Goal: Task Accomplishment & Management: Complete application form

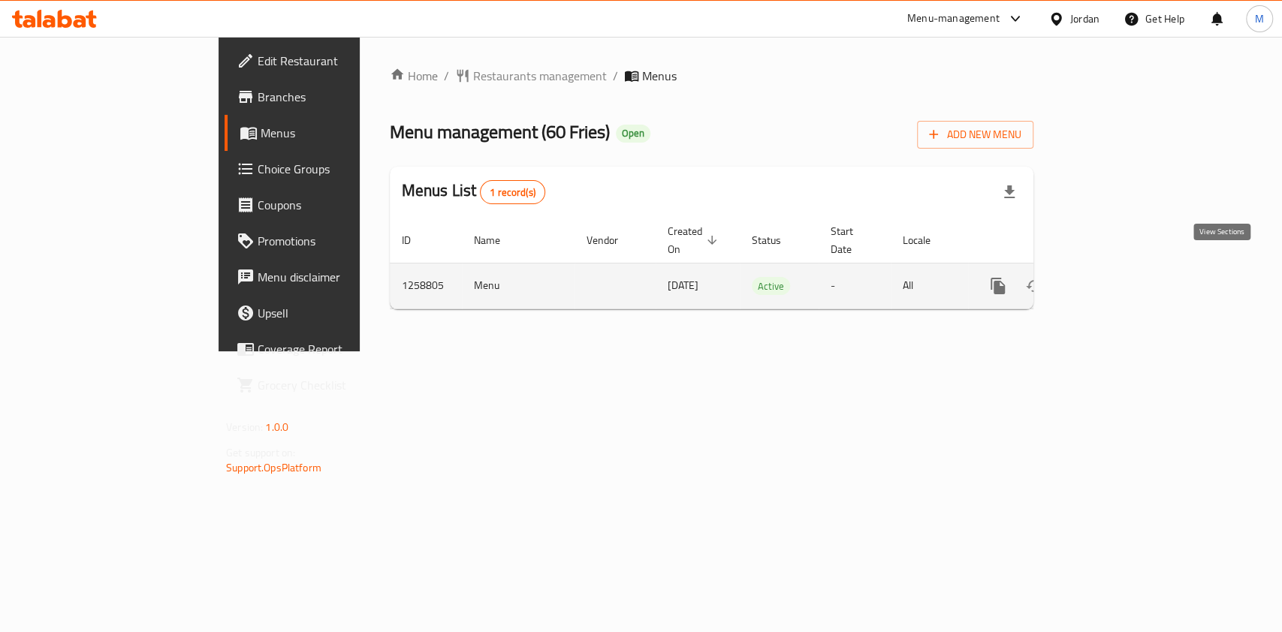
click at [1124, 276] on link "enhanced table" at bounding box center [1106, 286] width 36 height 36
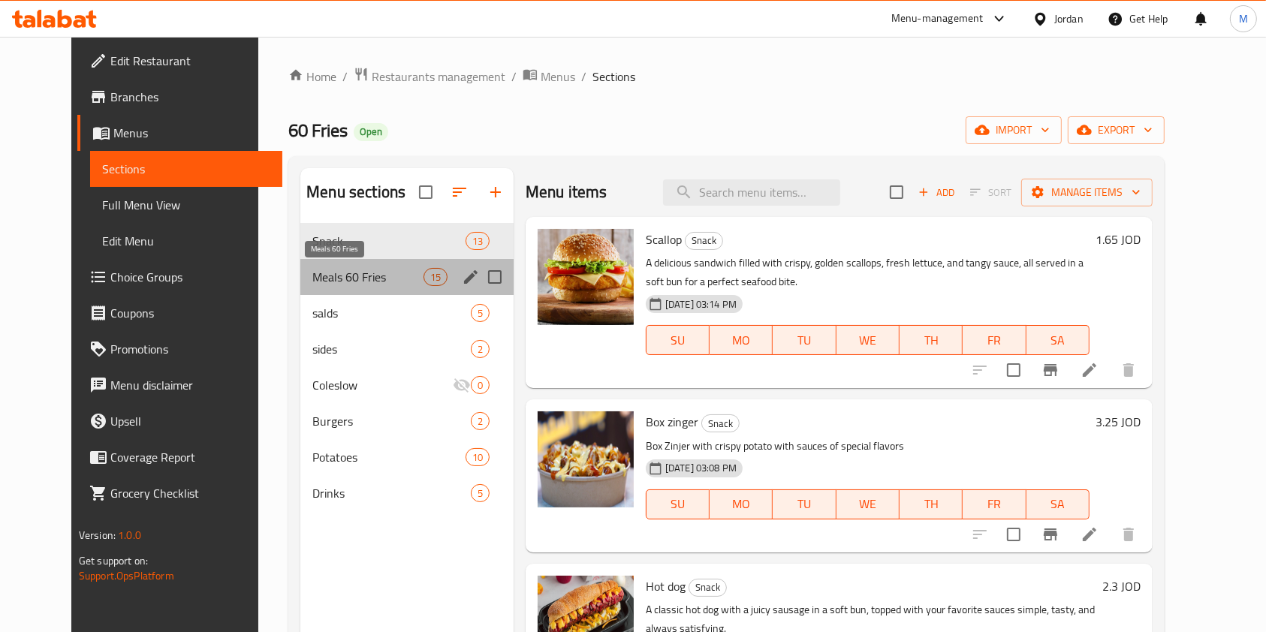
click at [362, 285] on span "Meals 60 Fries" at bounding box center [367, 277] width 110 height 18
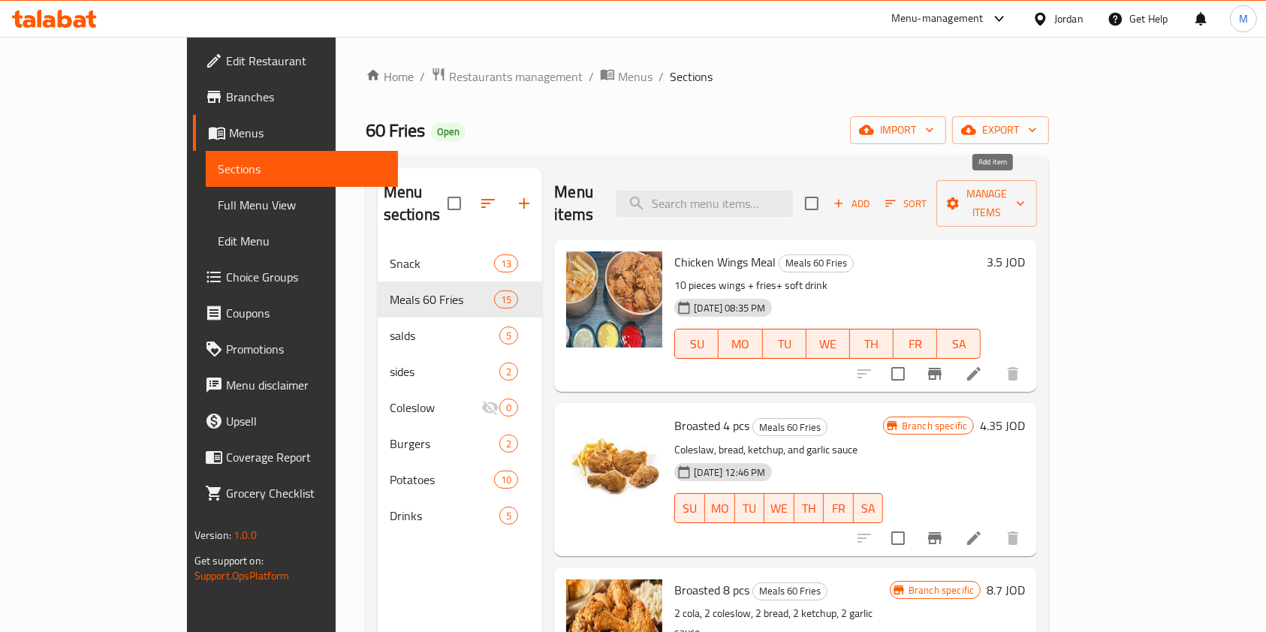
click at [872, 195] on span "Add" at bounding box center [852, 203] width 41 height 17
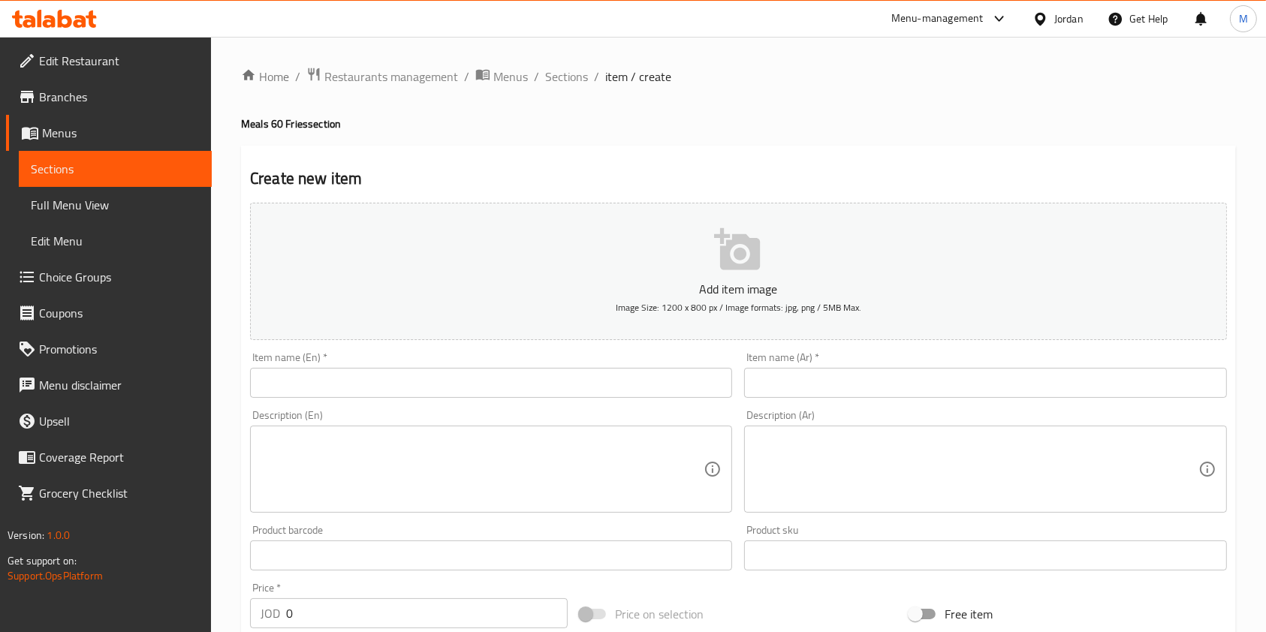
click at [848, 379] on input "text" at bounding box center [985, 383] width 482 height 30
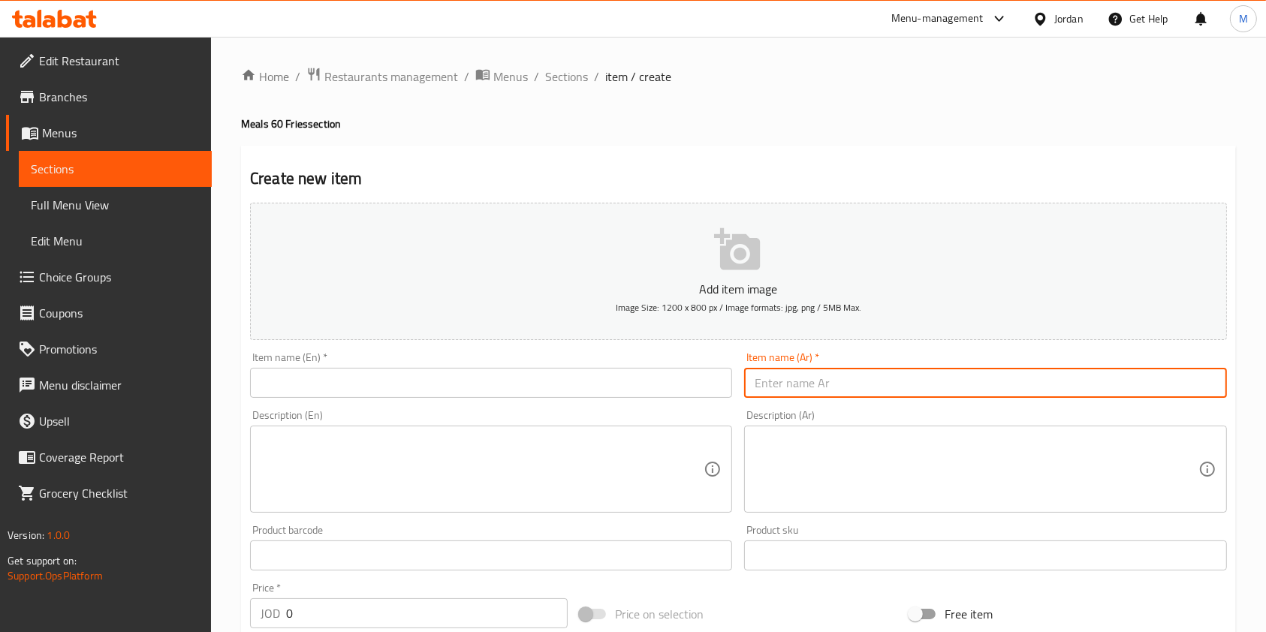
paste input "اصابع موزرلا"
type input "اصابع موزرلا"
click at [400, 378] on input "text" at bounding box center [491, 383] width 482 height 30
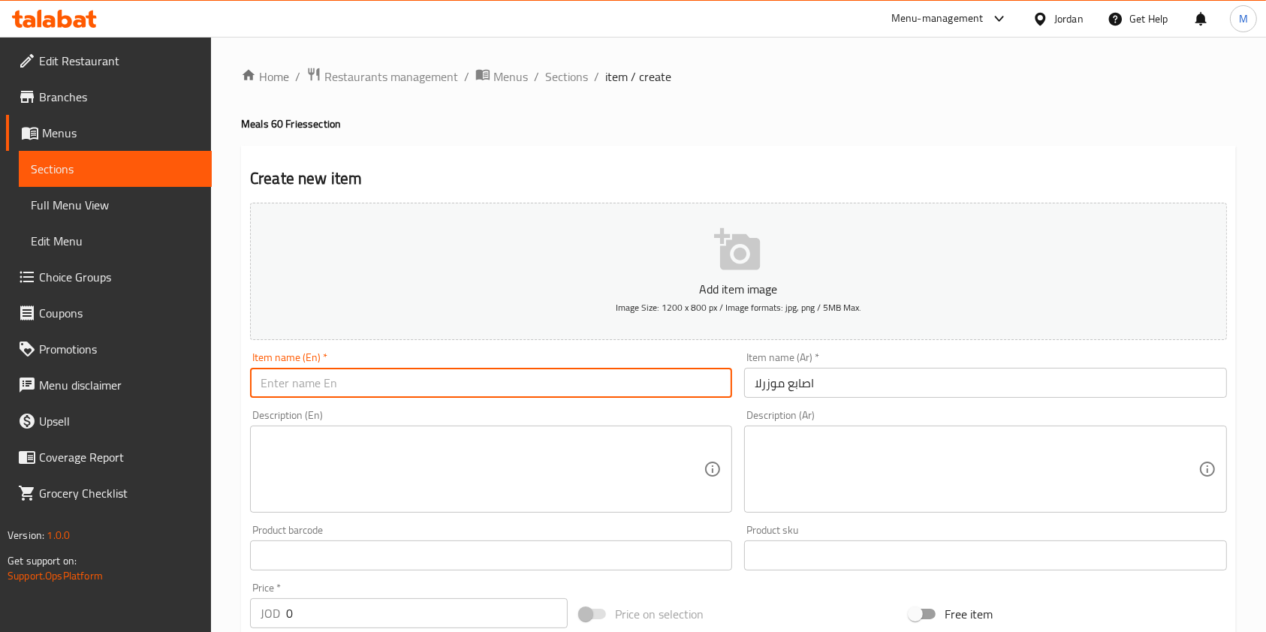
paste input "Mozzarella sticks"
type input "Mozzarella sticks"
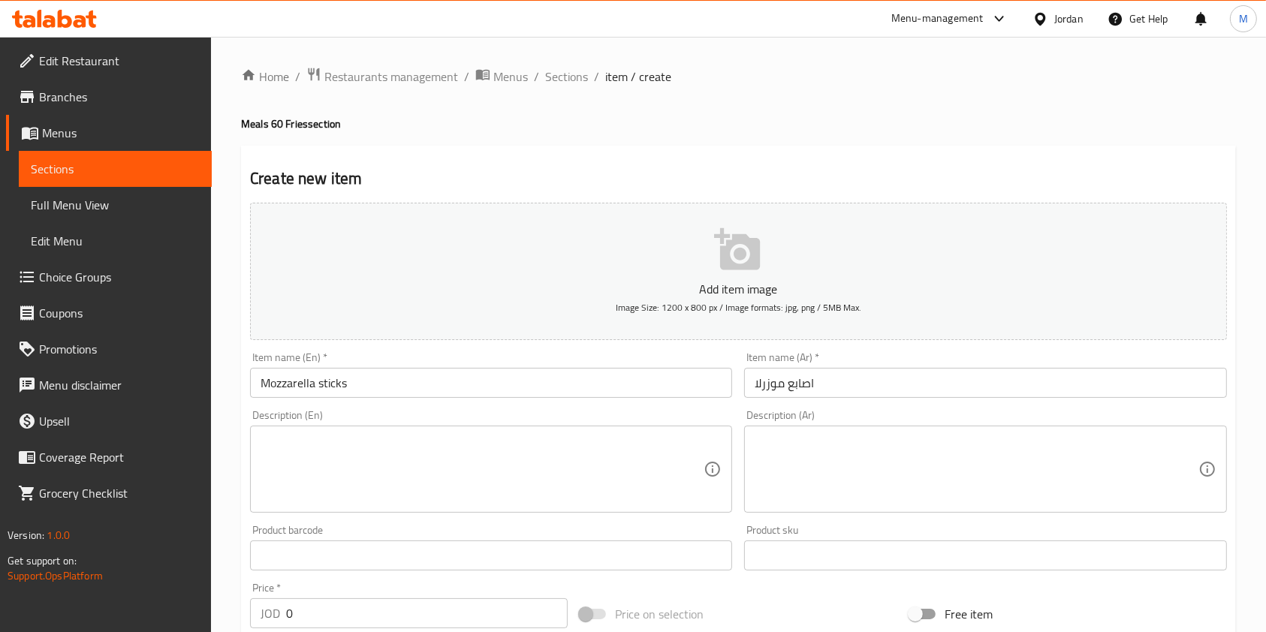
click at [819, 480] on textarea at bounding box center [976, 469] width 443 height 71
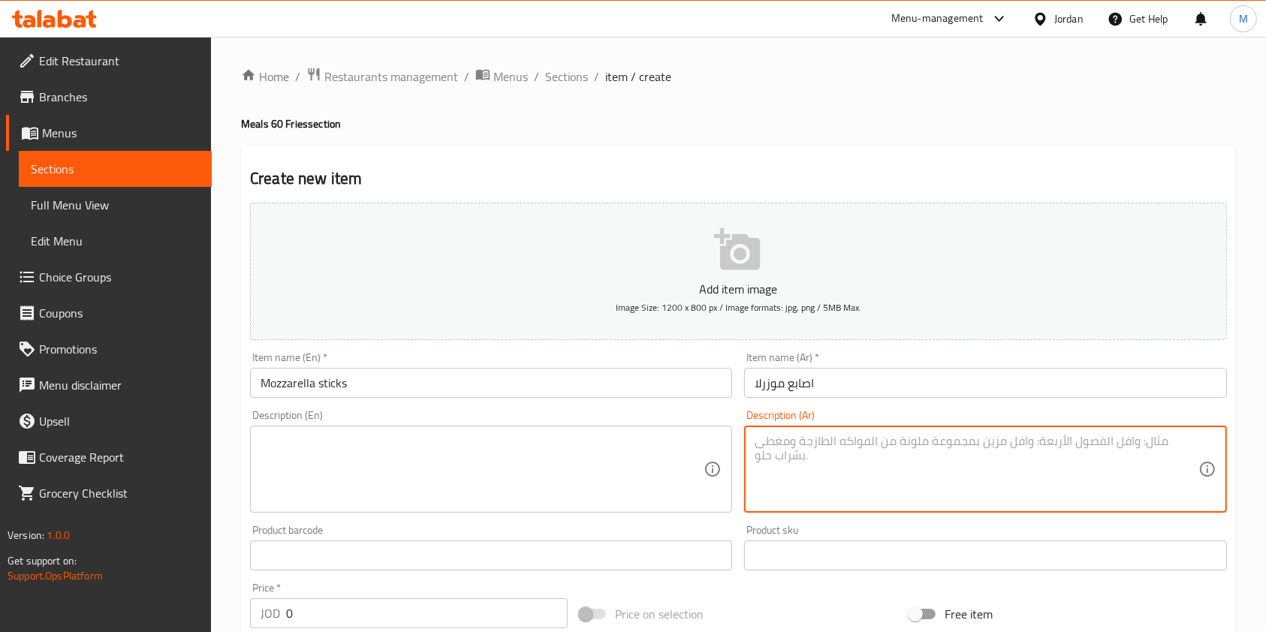
paste textarea "حجم صغير 6 قطع مع صوص خارجي"
type textarea "حجم صغير 6 قطع مع صوص خارجي"
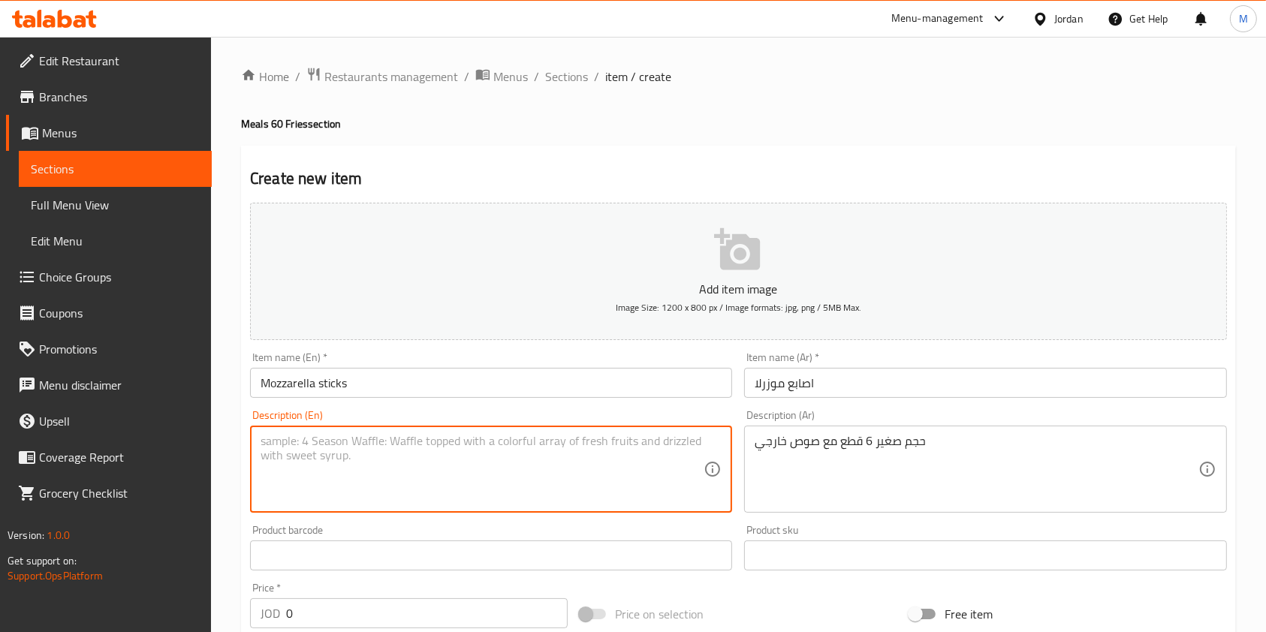
paste textarea "6 pieces with your choice of sauce"
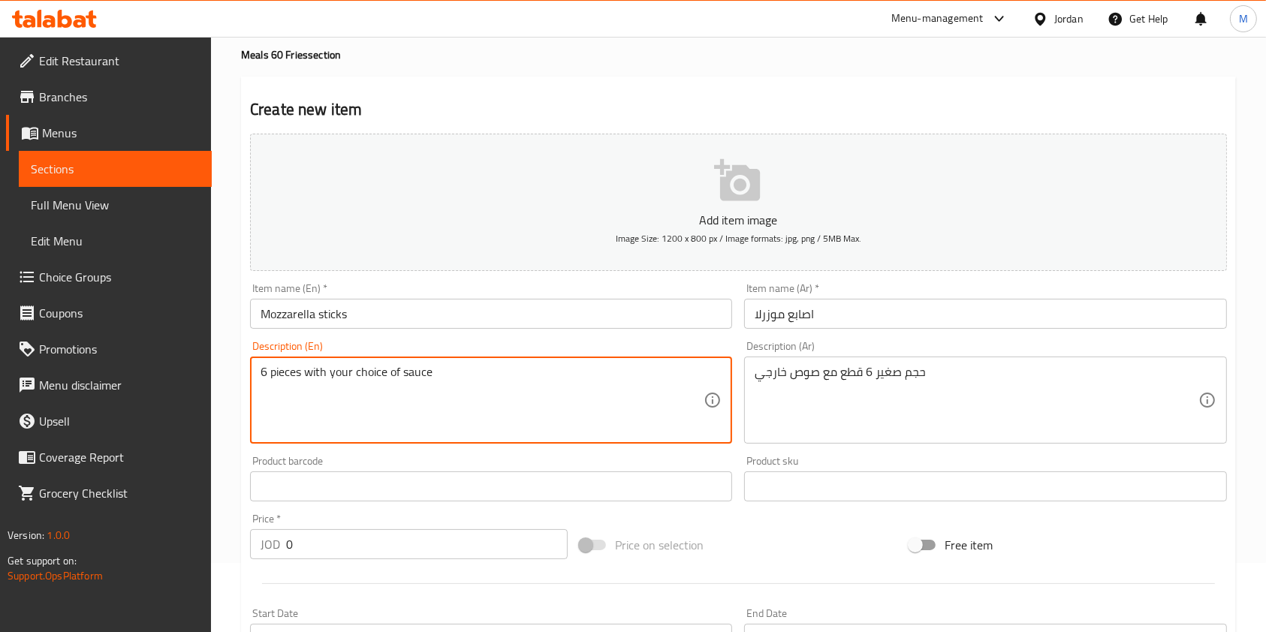
scroll to position [100, 0]
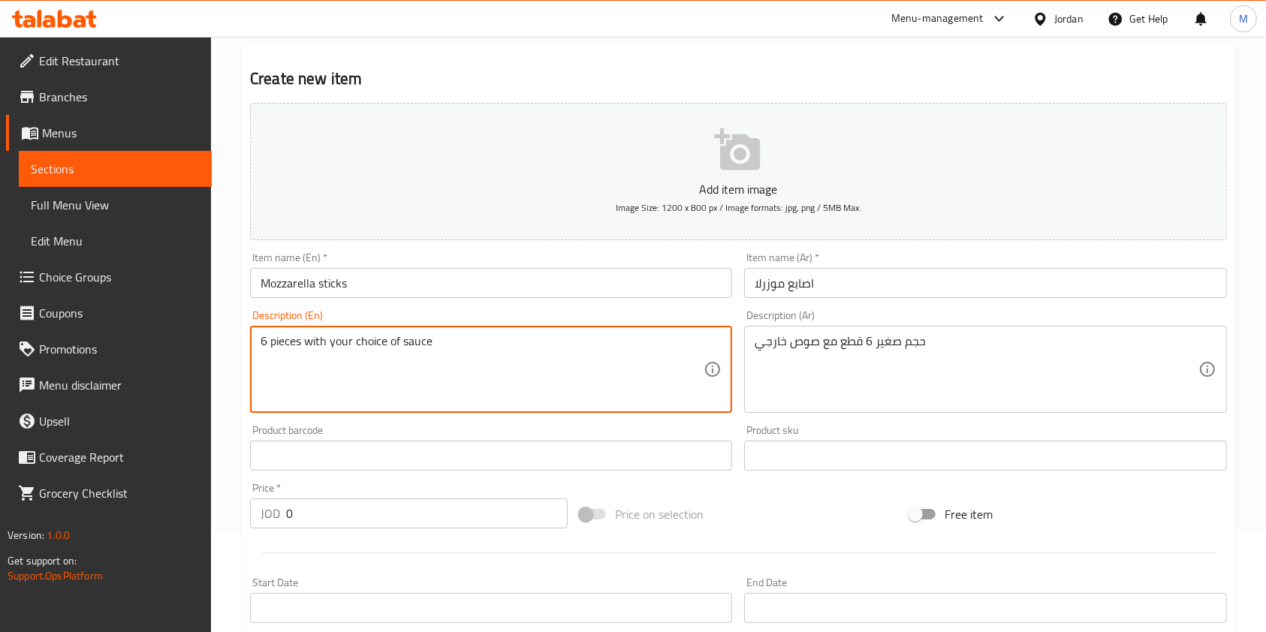
type textarea "6 pieces with your choice of sauce"
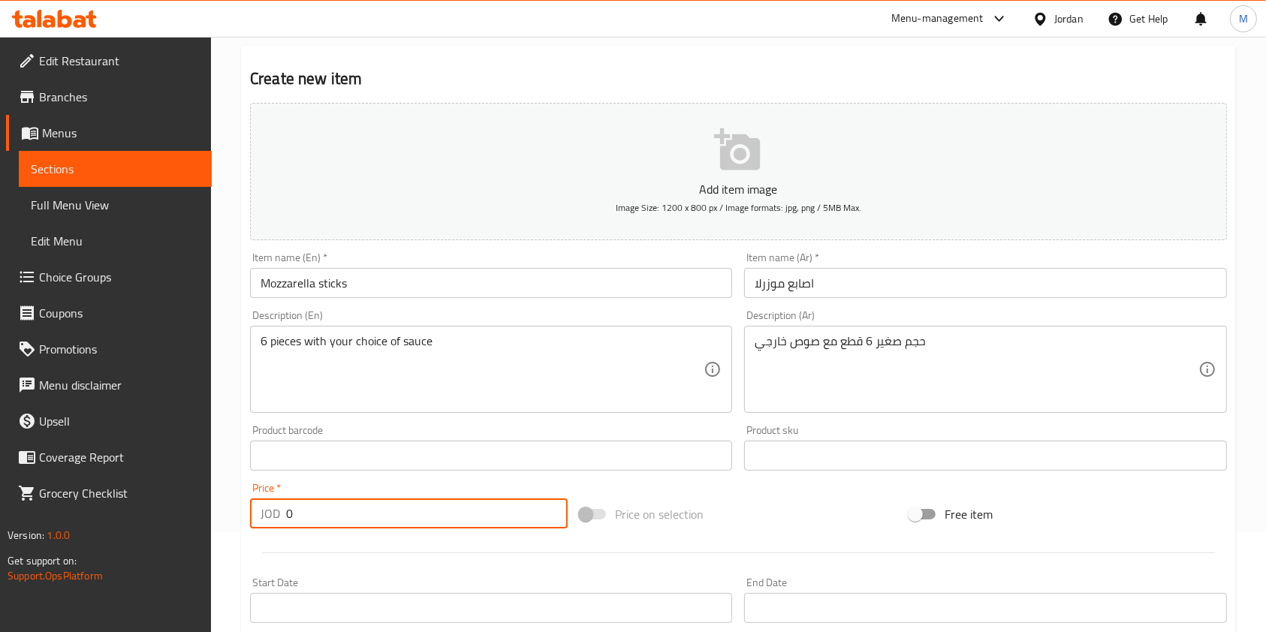
drag, startPoint x: 374, startPoint y: 502, endPoint x: 228, endPoint y: 511, distance: 146.0
click at [228, 511] on div "Home / Restaurants management / Menus / Sections / item / create Meals 60 Fries…" at bounding box center [738, 449] width 1055 height 1025
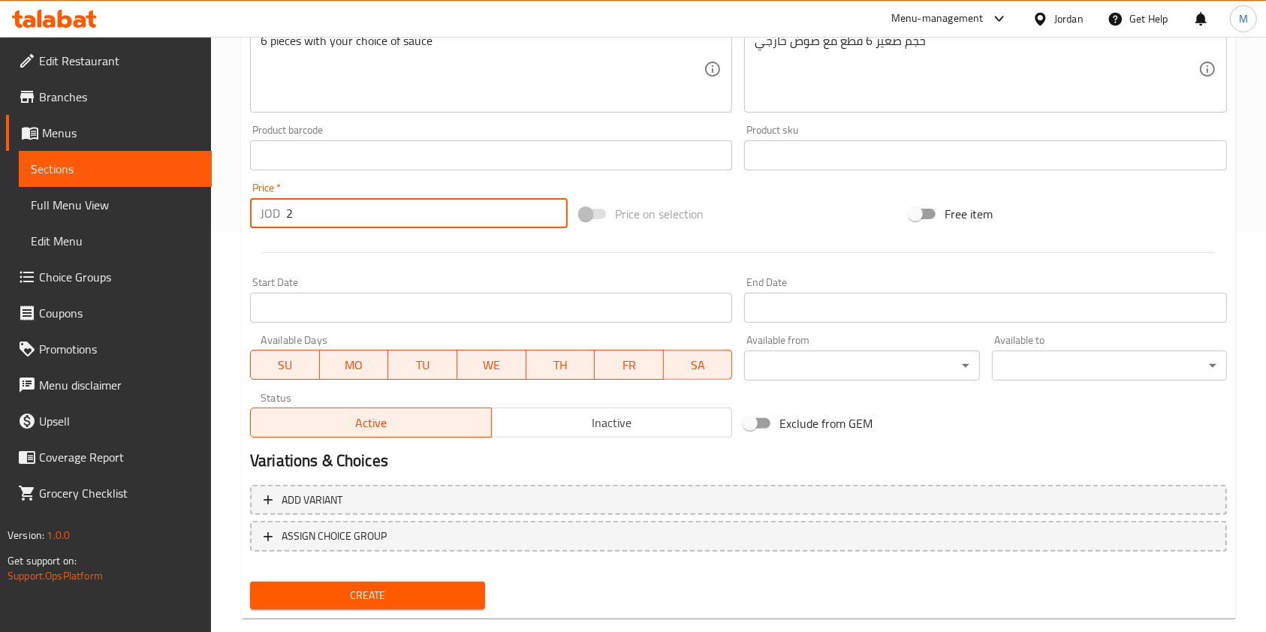
type input "2"
click at [427, 598] on span "Create" at bounding box center [367, 596] width 211 height 19
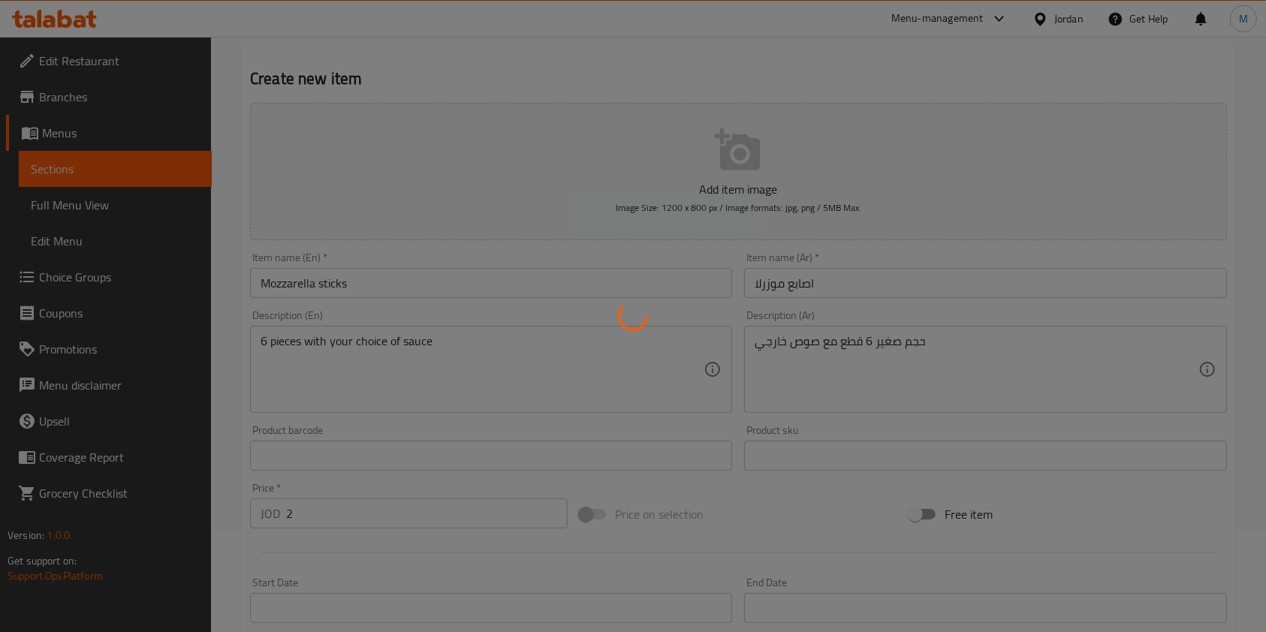
scroll to position [86, 0]
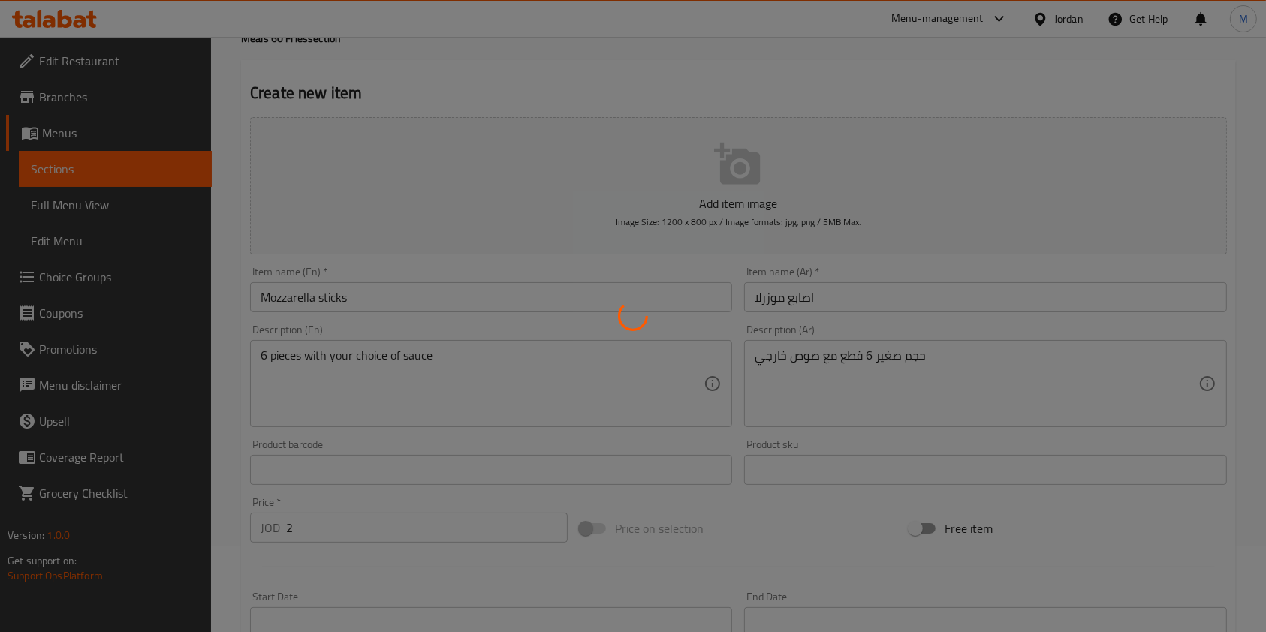
type input "0"
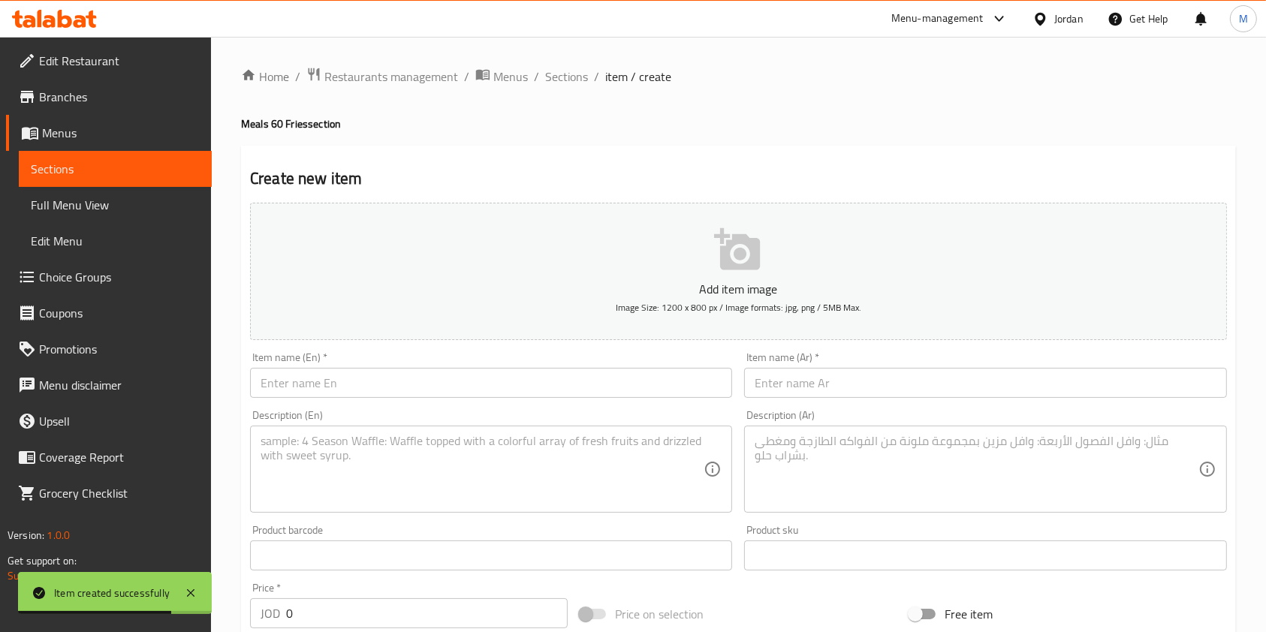
click at [956, 508] on div "Description (Ar)" at bounding box center [985, 469] width 482 height 87
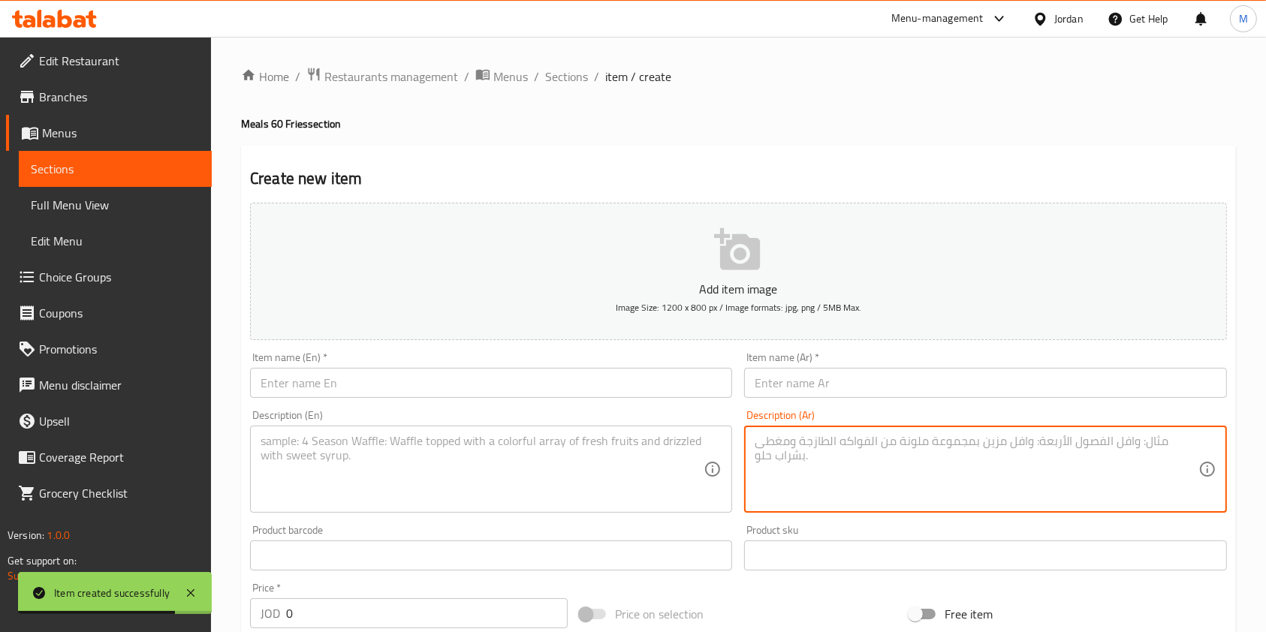
paste textarea "حجم كبير 10قطع 3.25 مع صوص من اختيارك"
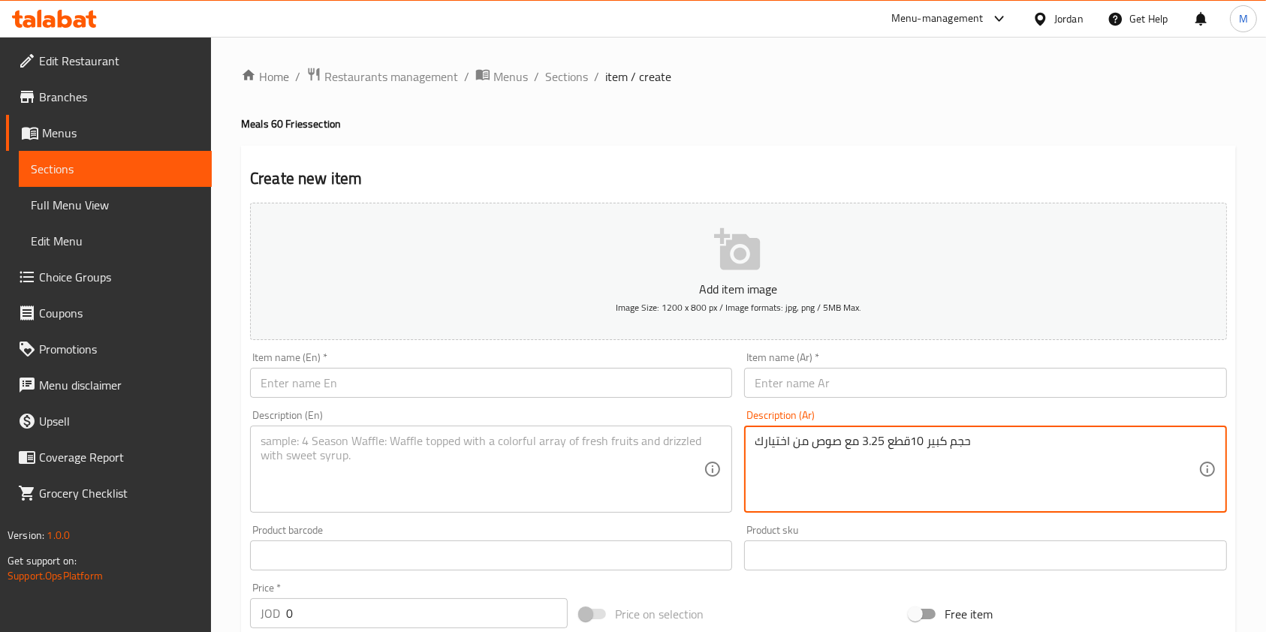
drag, startPoint x: 884, startPoint y: 441, endPoint x: 862, endPoint y: 449, distance: 24.0
click at [862, 449] on textarea "حجم كبير 10قطع 3.25 مع صوص من اختيارك" at bounding box center [976, 469] width 443 height 71
type textarea "حجم كبير 10قطع مع صوص من اختيارك"
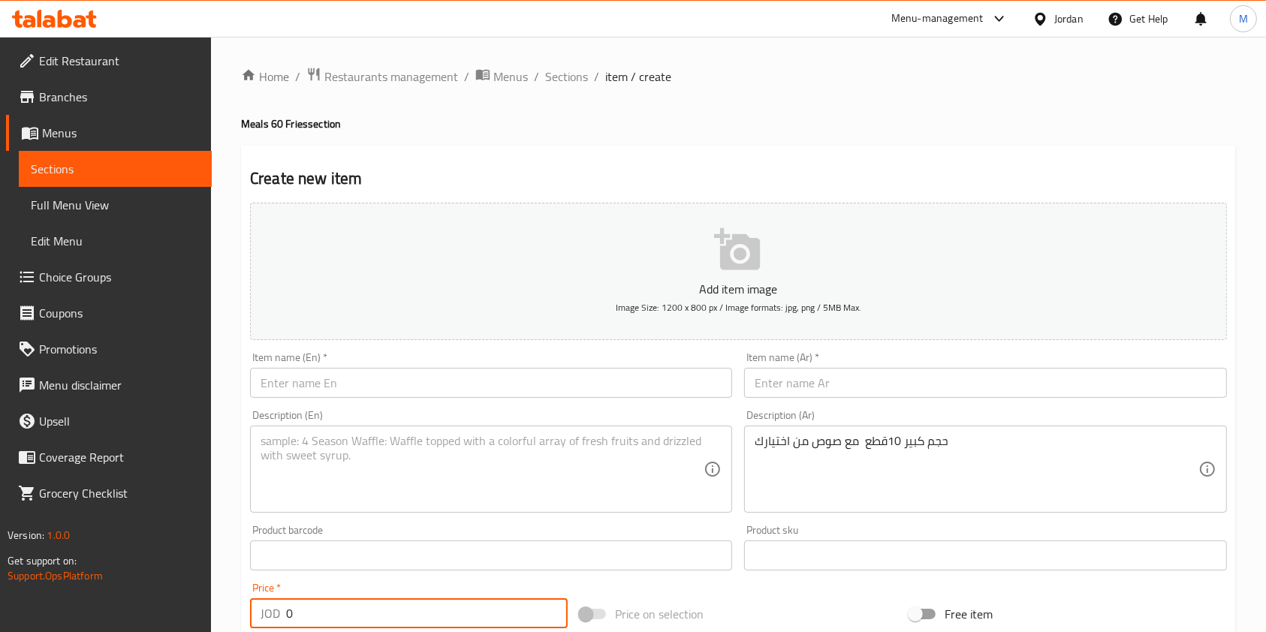
drag, startPoint x: 402, startPoint y: 610, endPoint x: 148, endPoint y: 609, distance: 253.9
click at [148, 609] on div "Edit Restaurant Branches Menus Sections Full Menu View Edit Menu Choice Groups …" at bounding box center [633, 549] width 1266 height 1025
paste input "3.25"
type input "3.25"
paste input "اصابع موزرلا"
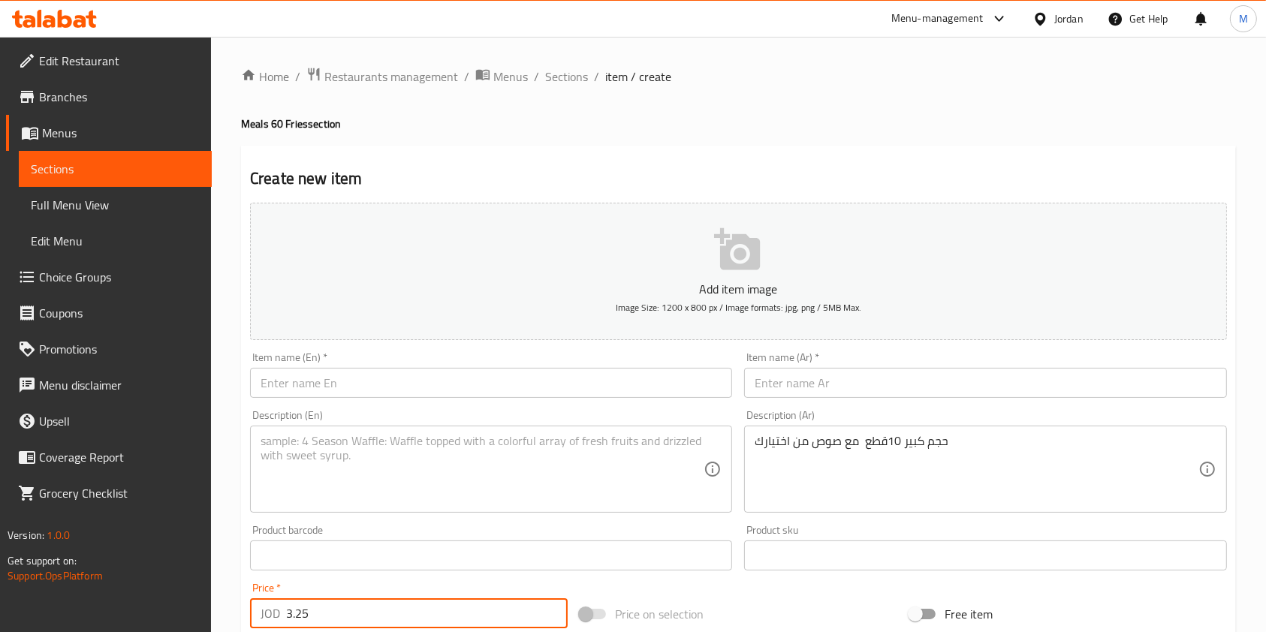
click at [793, 380] on input "text" at bounding box center [985, 383] width 482 height 30
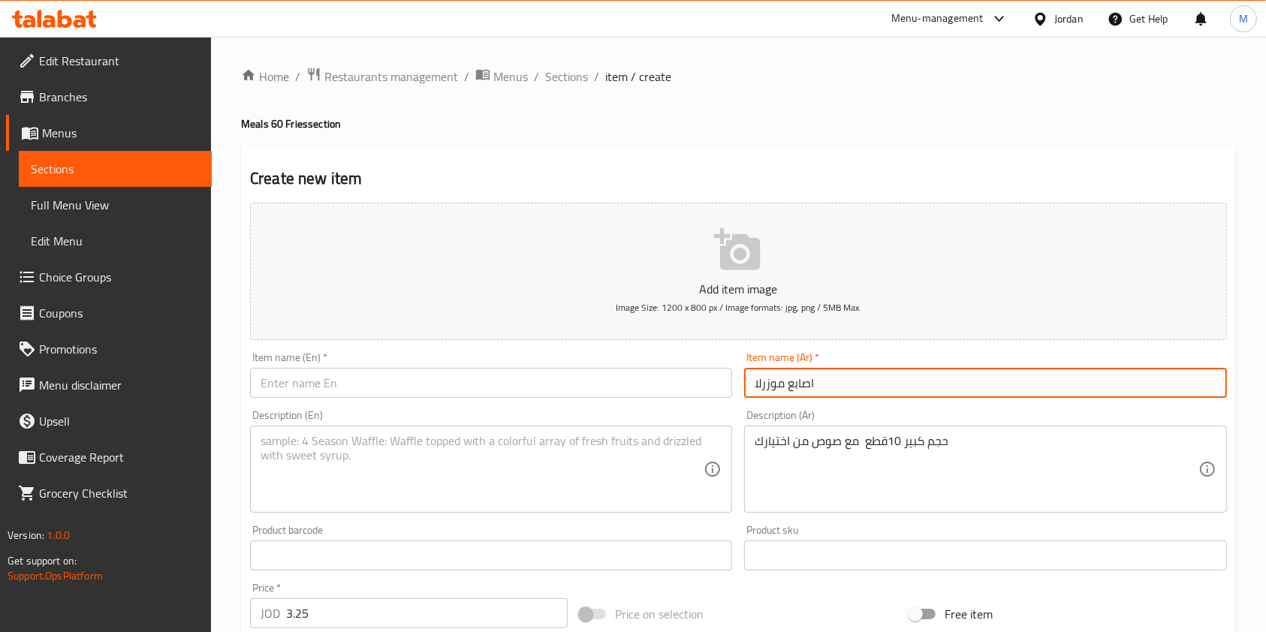
type input "اصابع موزرلا"
click at [492, 377] on input "text" at bounding box center [491, 383] width 482 height 30
paste input "Mozzarella sticks"
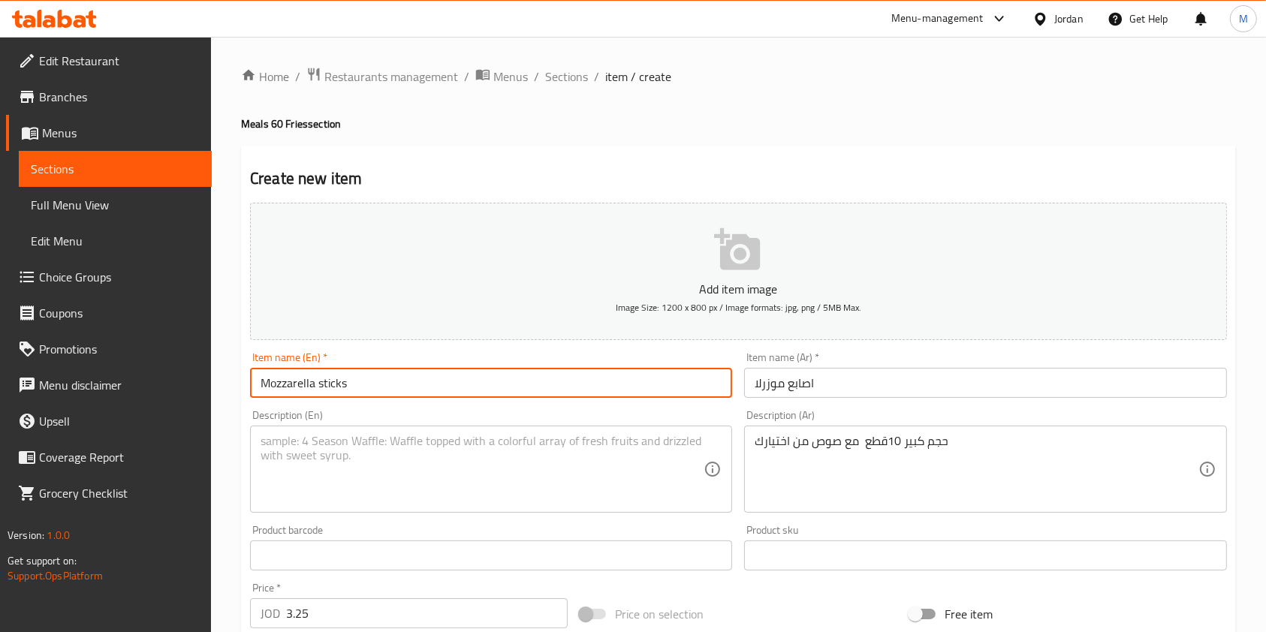
type input "Mozzarella sticks"
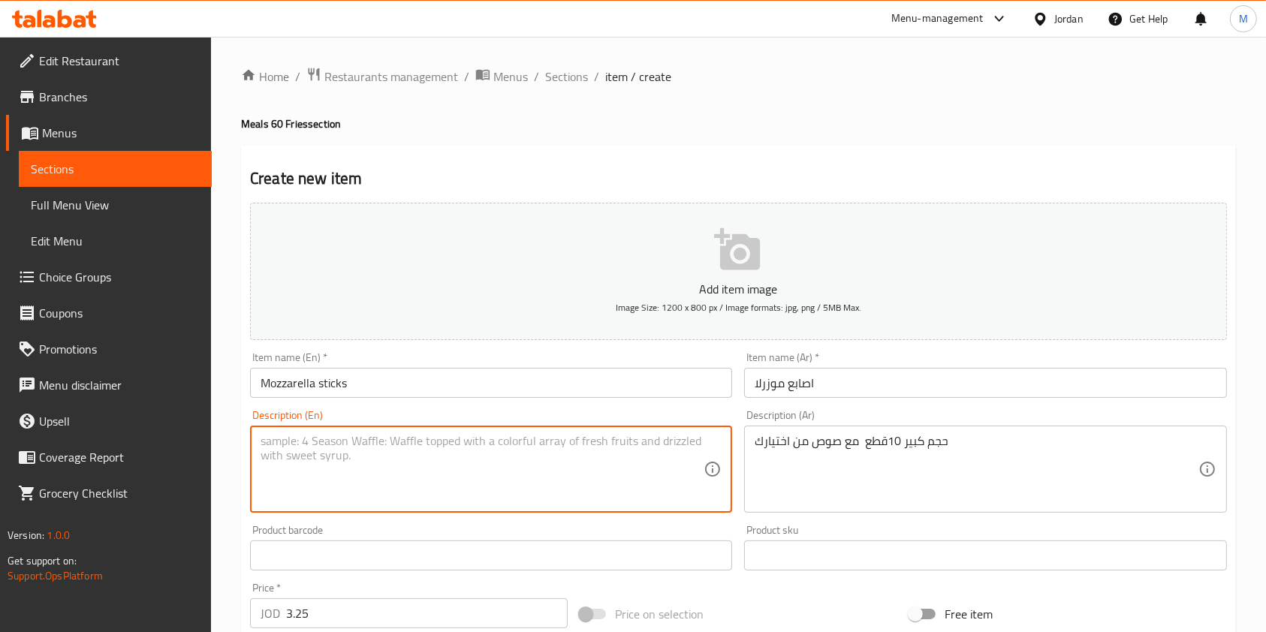
click at [394, 442] on textarea at bounding box center [482, 469] width 443 height 71
paste textarea "Large size: 10 pieces 3.25 with your choice of sauce"
drag, startPoint x: 389, startPoint y: 444, endPoint x: 369, endPoint y: 448, distance: 20.6
click at [369, 448] on textarea "Large size: 10 pieces 3.25 with your choice of sauce" at bounding box center [482, 469] width 443 height 71
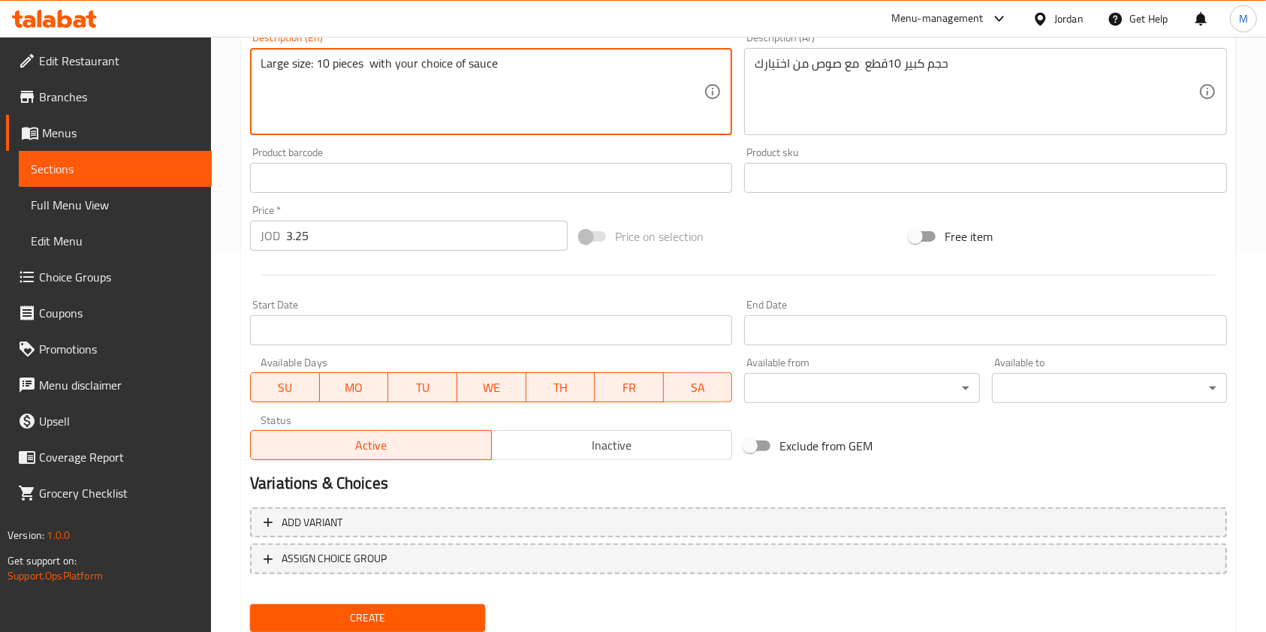
scroll to position [429, 0]
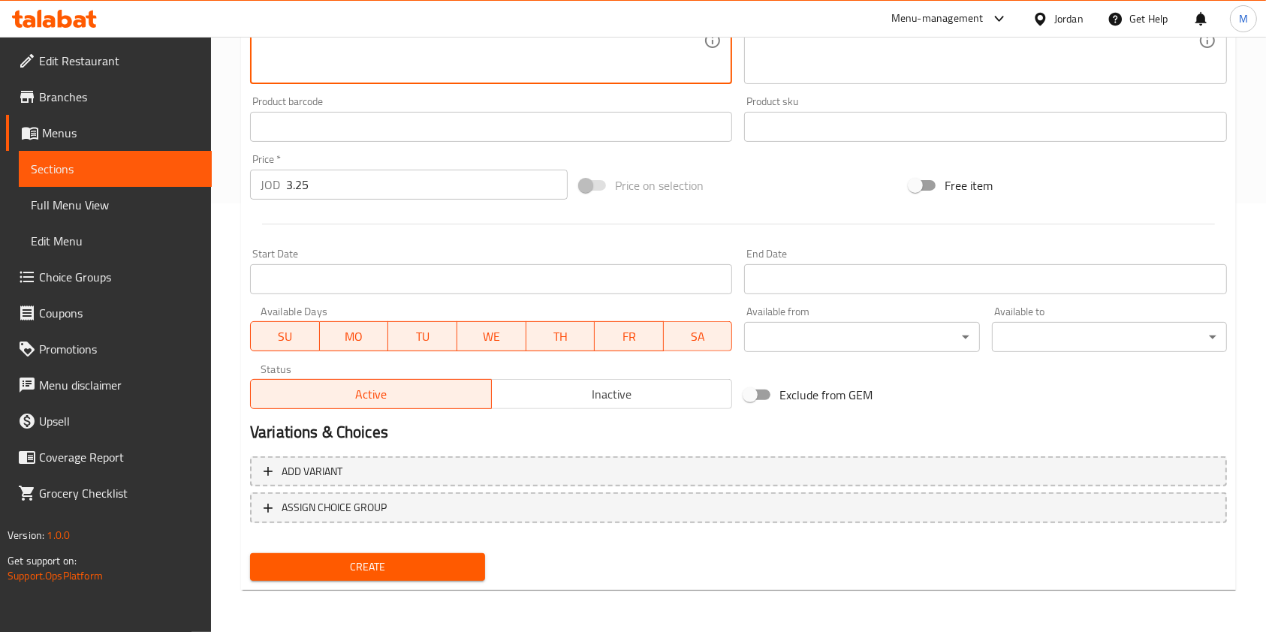
type textarea "Large size: 10 pieces with your choice of sauce"
click at [391, 548] on div "Create" at bounding box center [367, 568] width 247 height 40
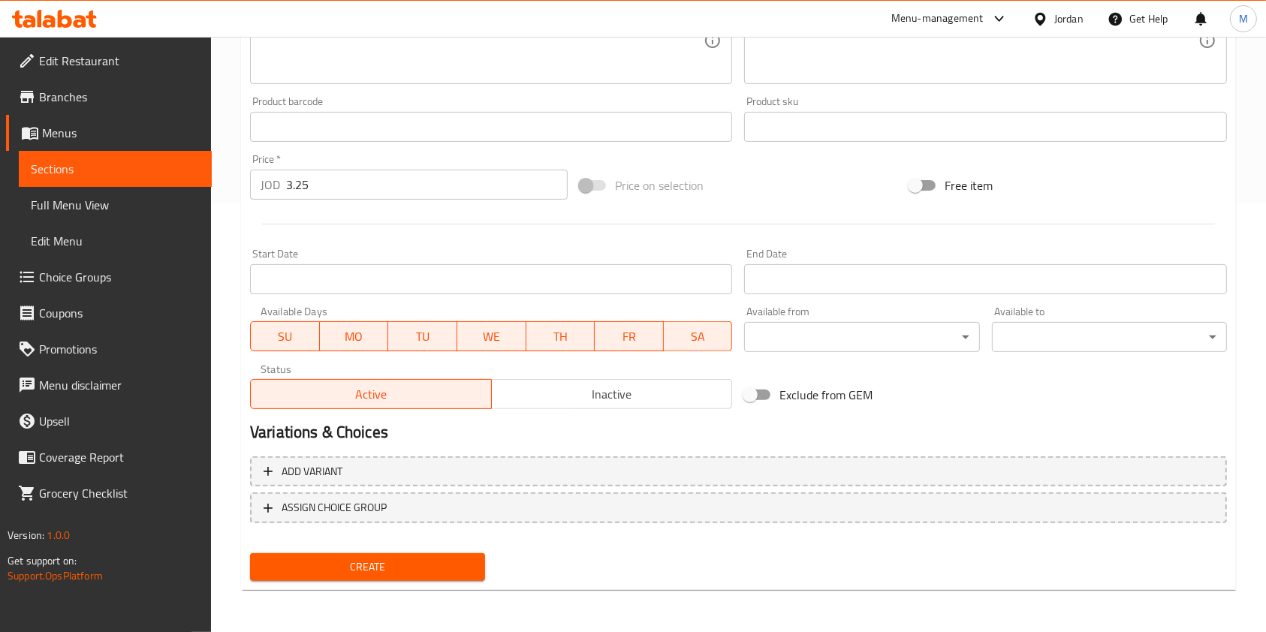
click at [400, 564] on span "Create" at bounding box center [367, 567] width 211 height 19
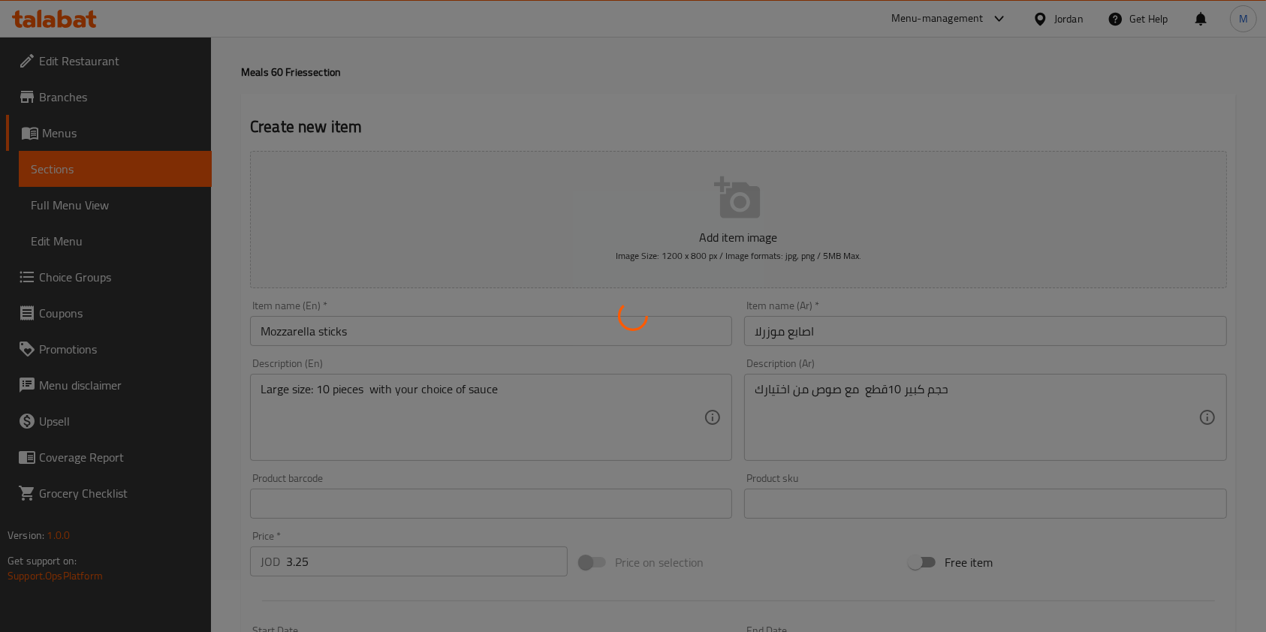
scroll to position [0, 0]
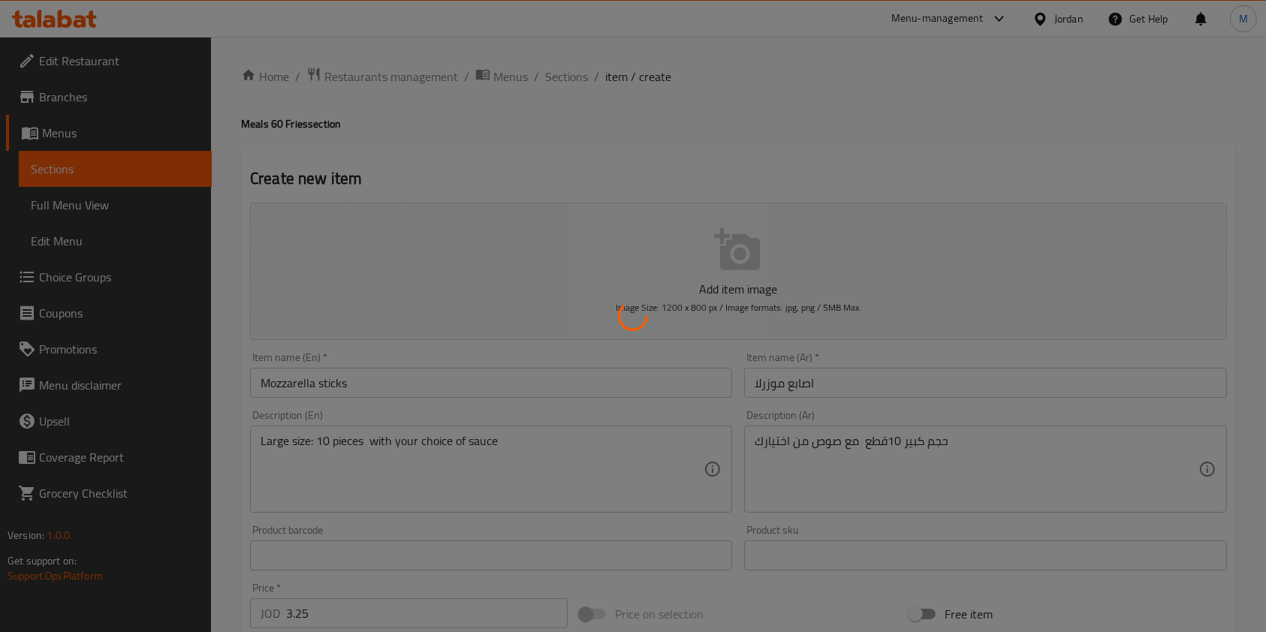
type input "0"
